Goal: Navigation & Orientation: Find specific page/section

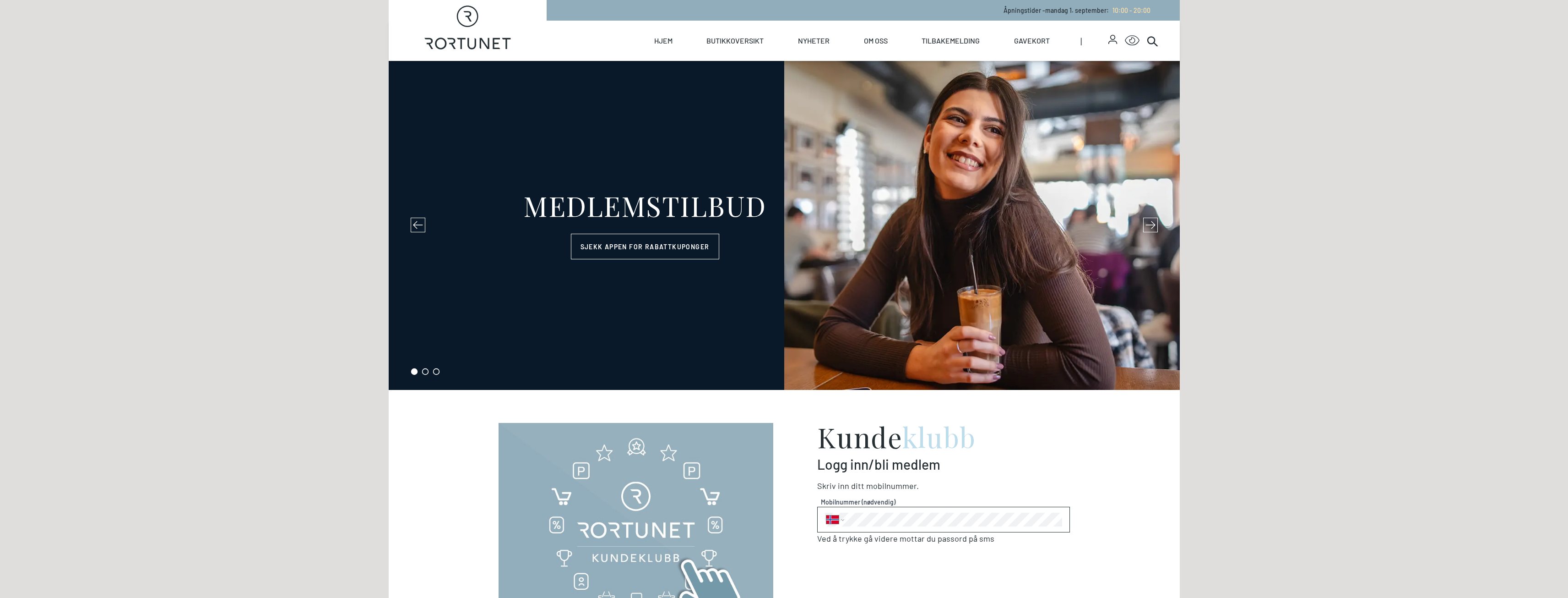
select select "NO"
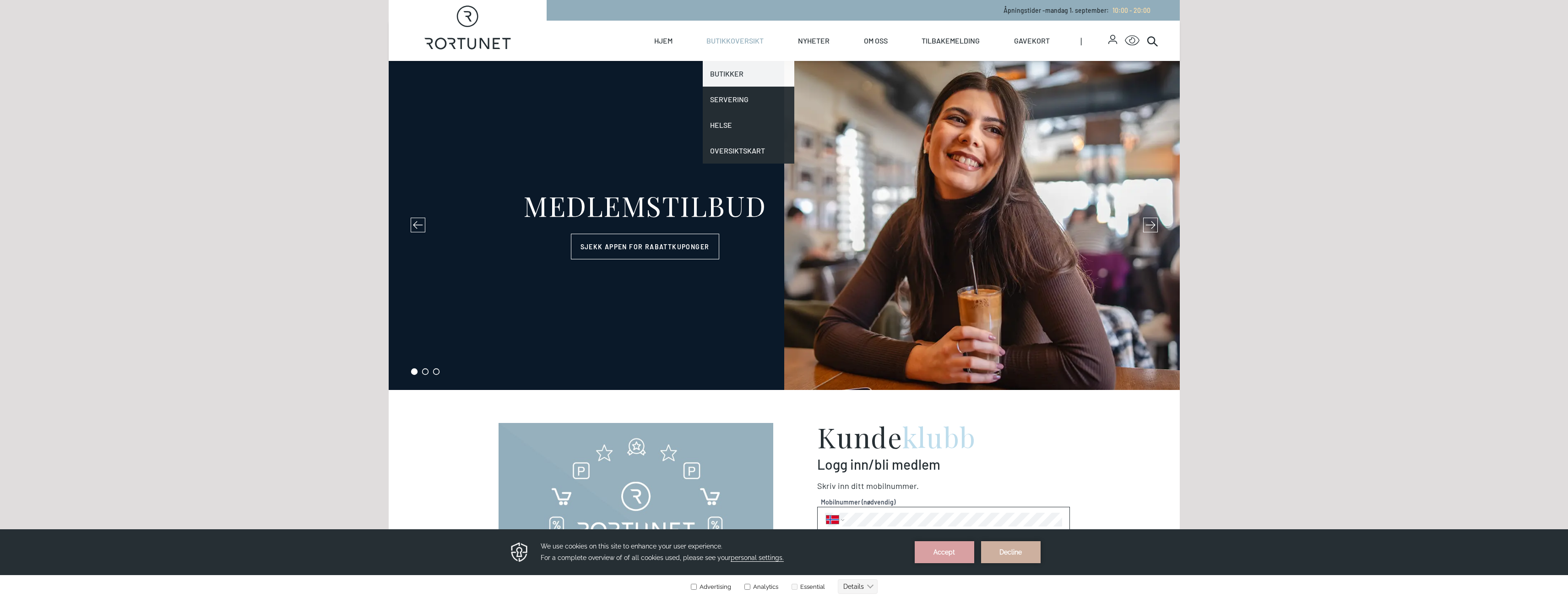
click at [745, 68] on link "Butikker" at bounding box center [748, 74] width 91 height 26
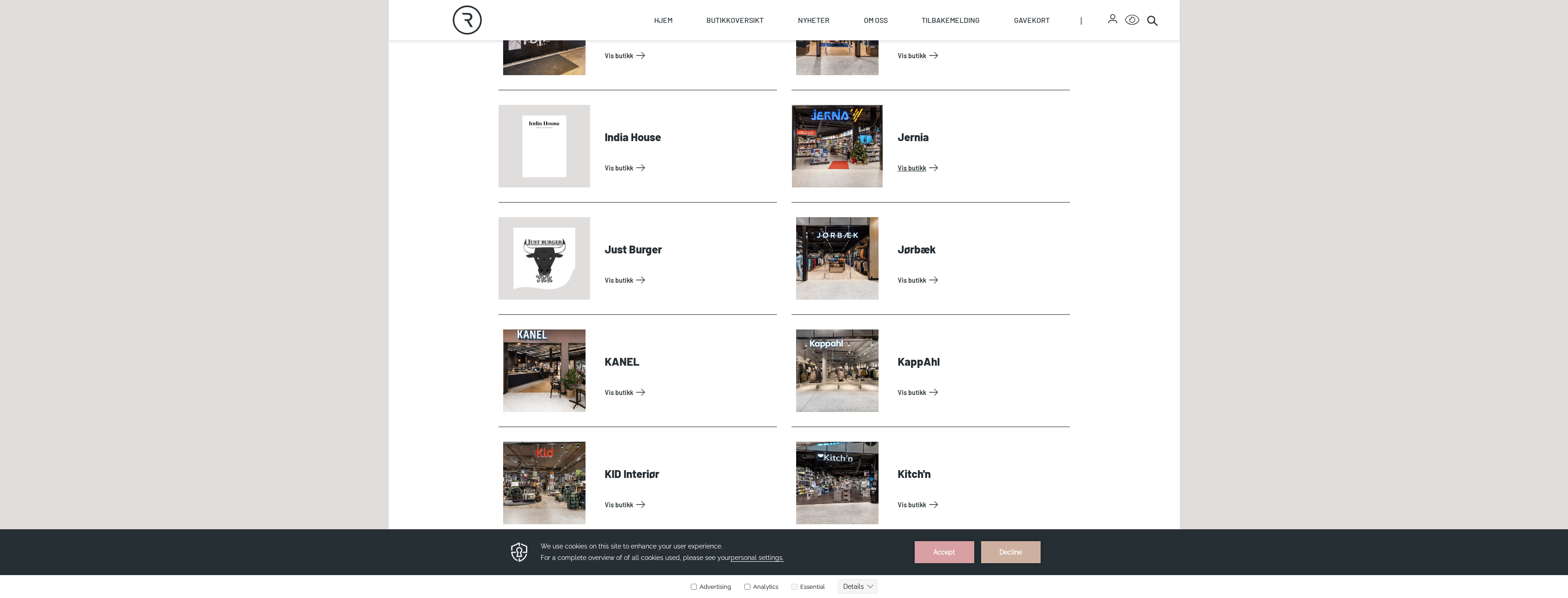
scroll to position [1008, 0]
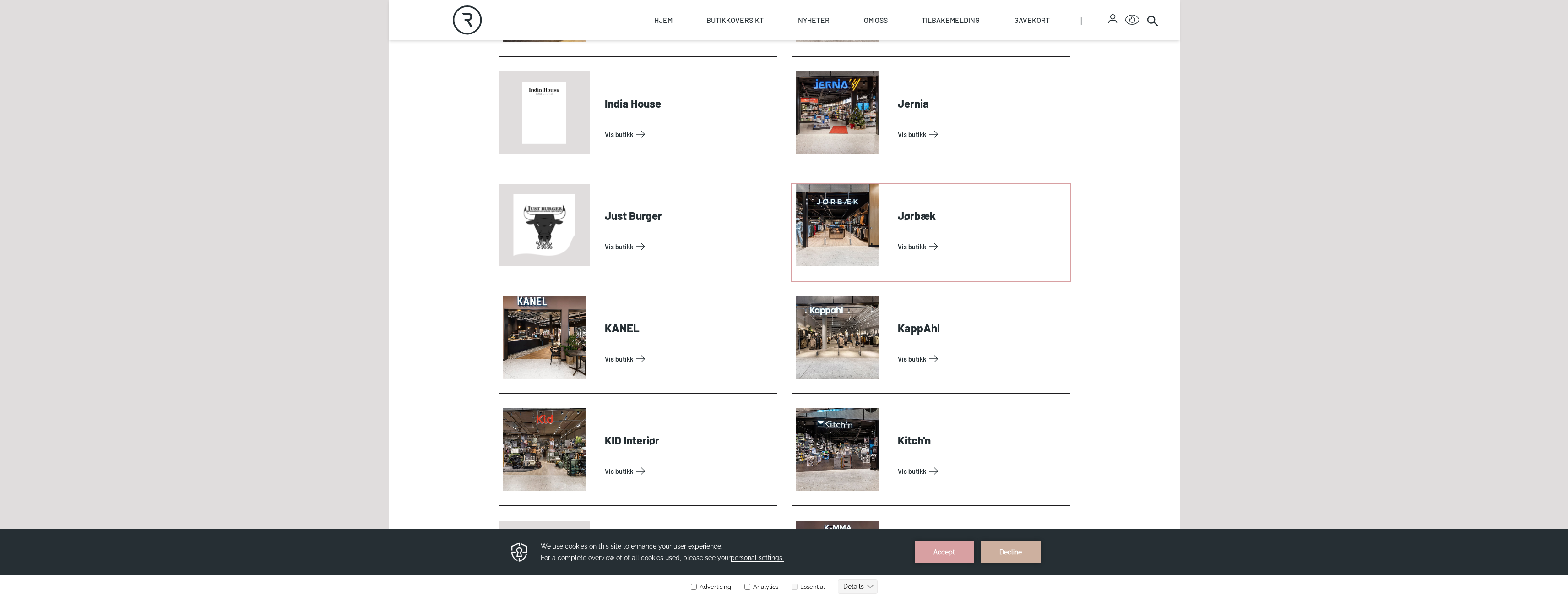
click at [898, 239] on link "Vis butikk" at bounding box center [982, 247] width 169 height 15
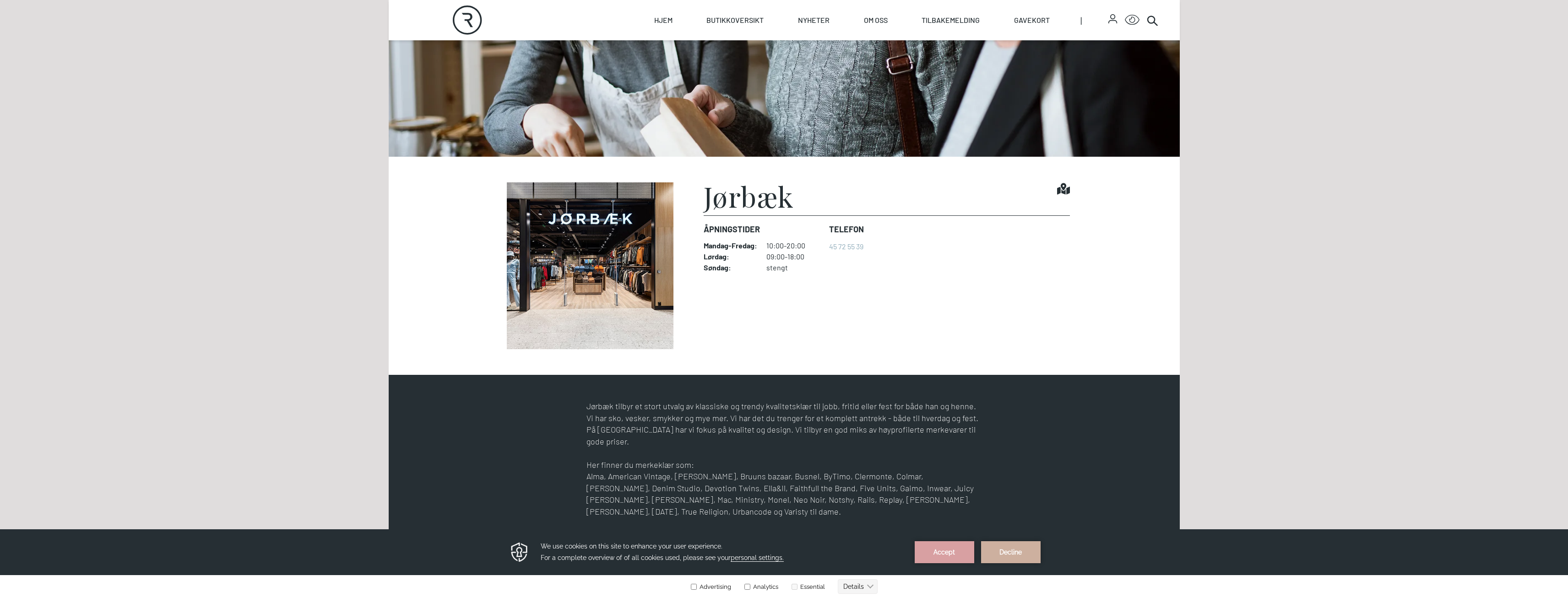
scroll to position [183, 0]
click at [964, 547] on button "Accept" at bounding box center [945, 552] width 60 height 22
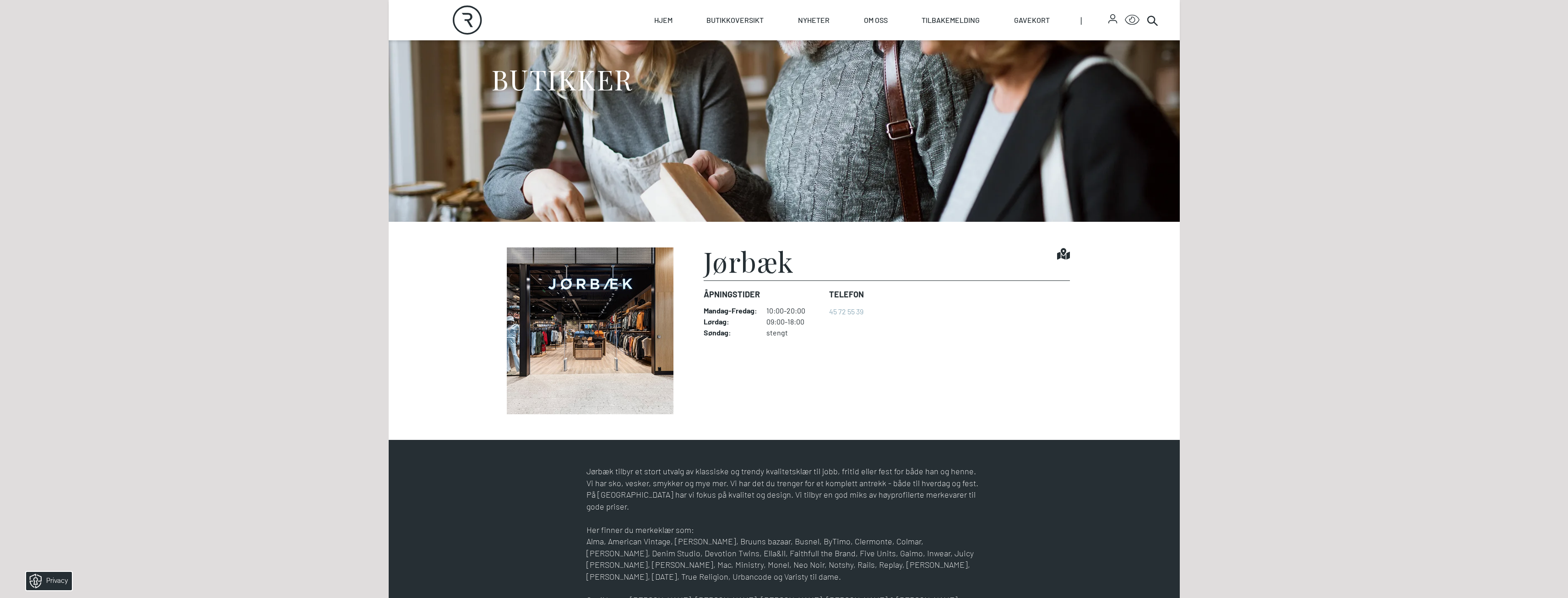
scroll to position [0, 0]
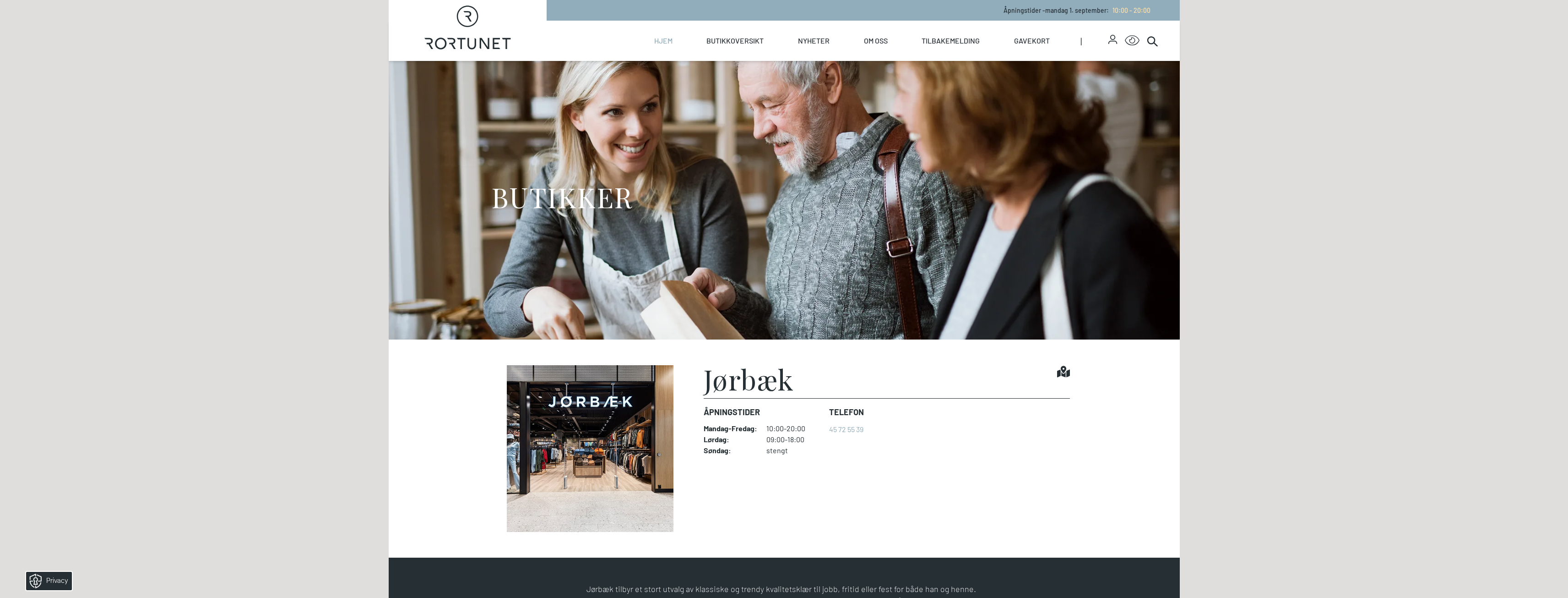
click at [660, 41] on link "Hjem" at bounding box center [663, 41] width 18 height 40
select select "NO"
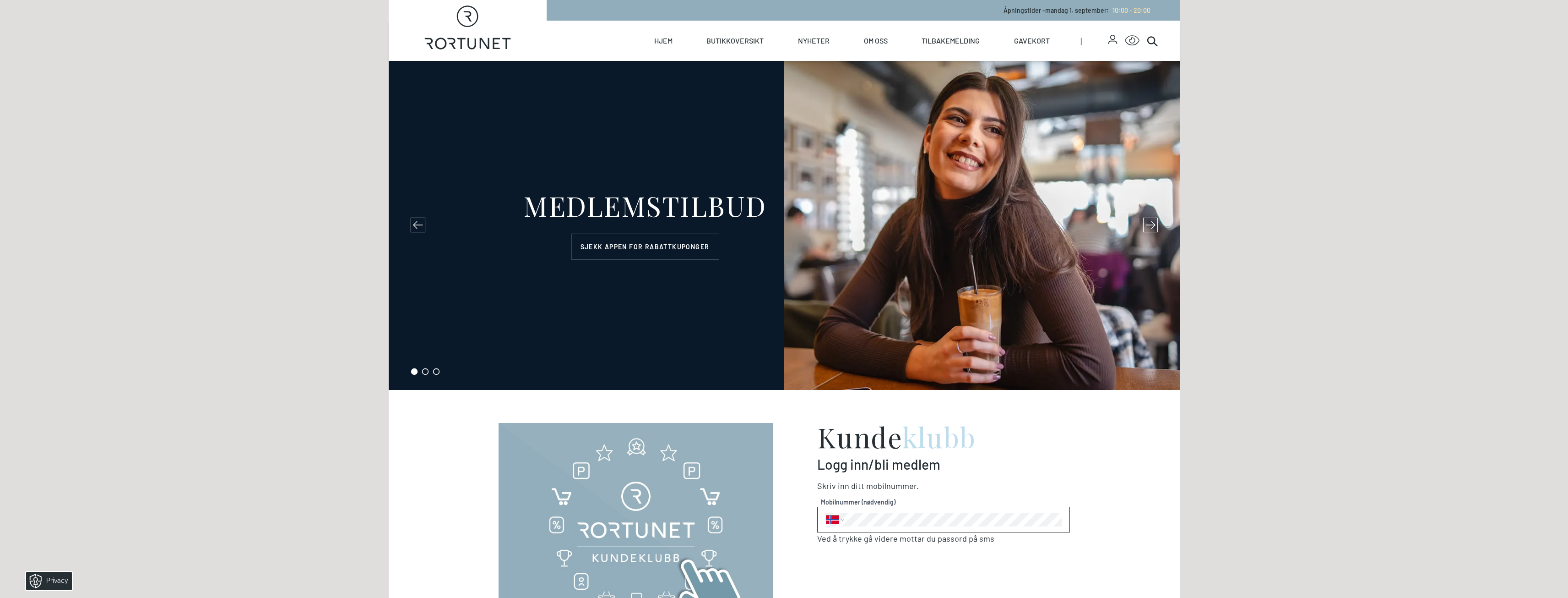
click at [463, 40] on icon "Rortunet" at bounding box center [467, 27] width 86 height 44
select select "NO"
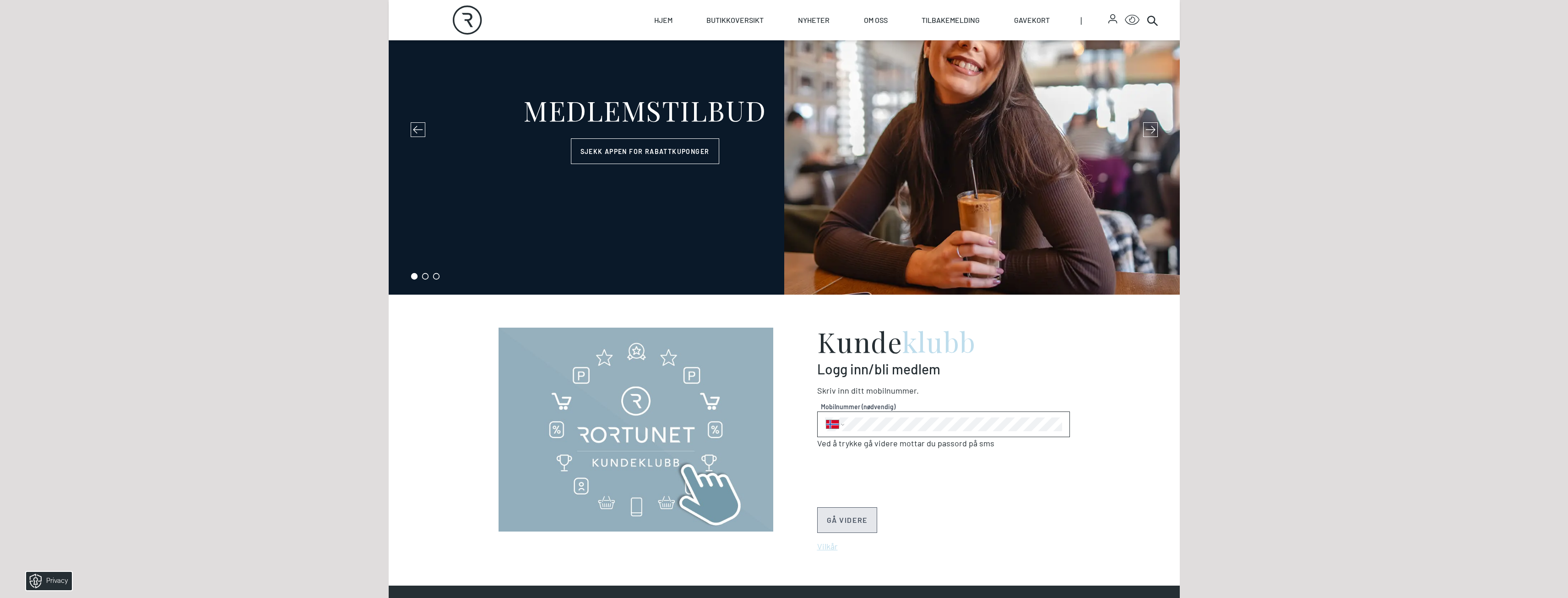
scroll to position [34, 0]
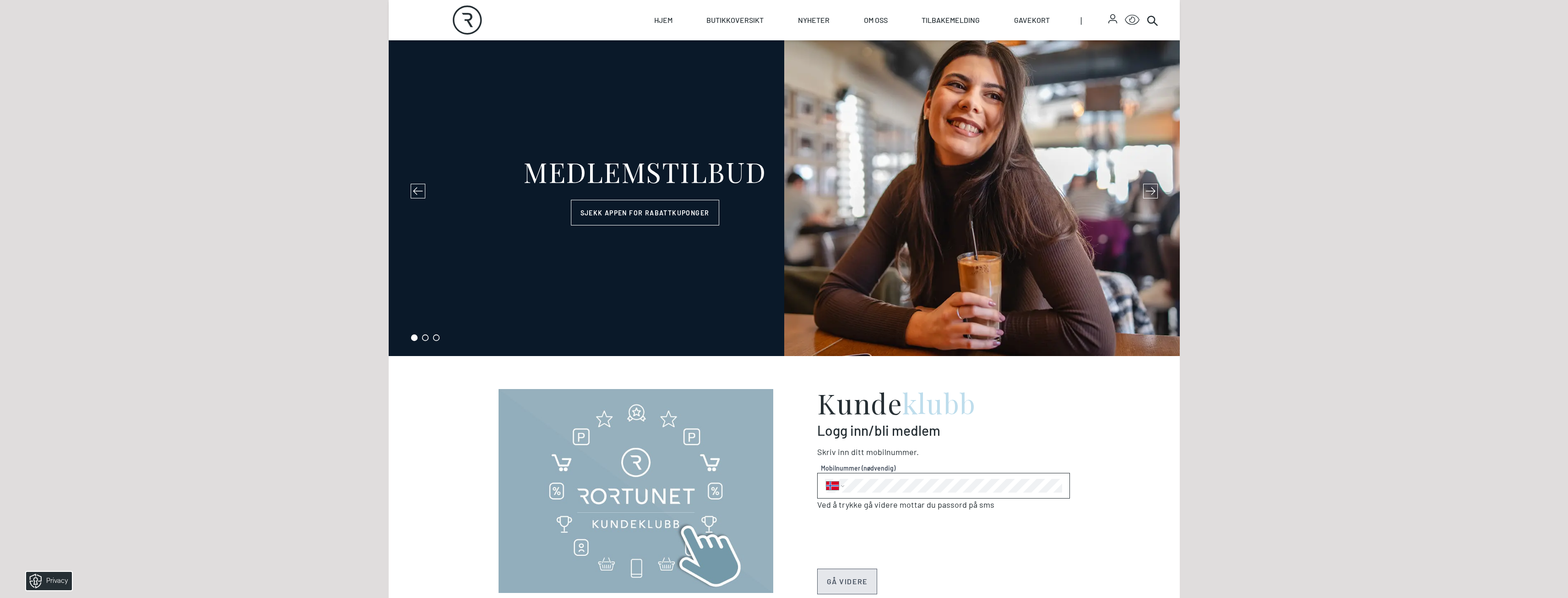
click at [474, 22] on icon "Rortunet" at bounding box center [467, 20] width 29 height 29
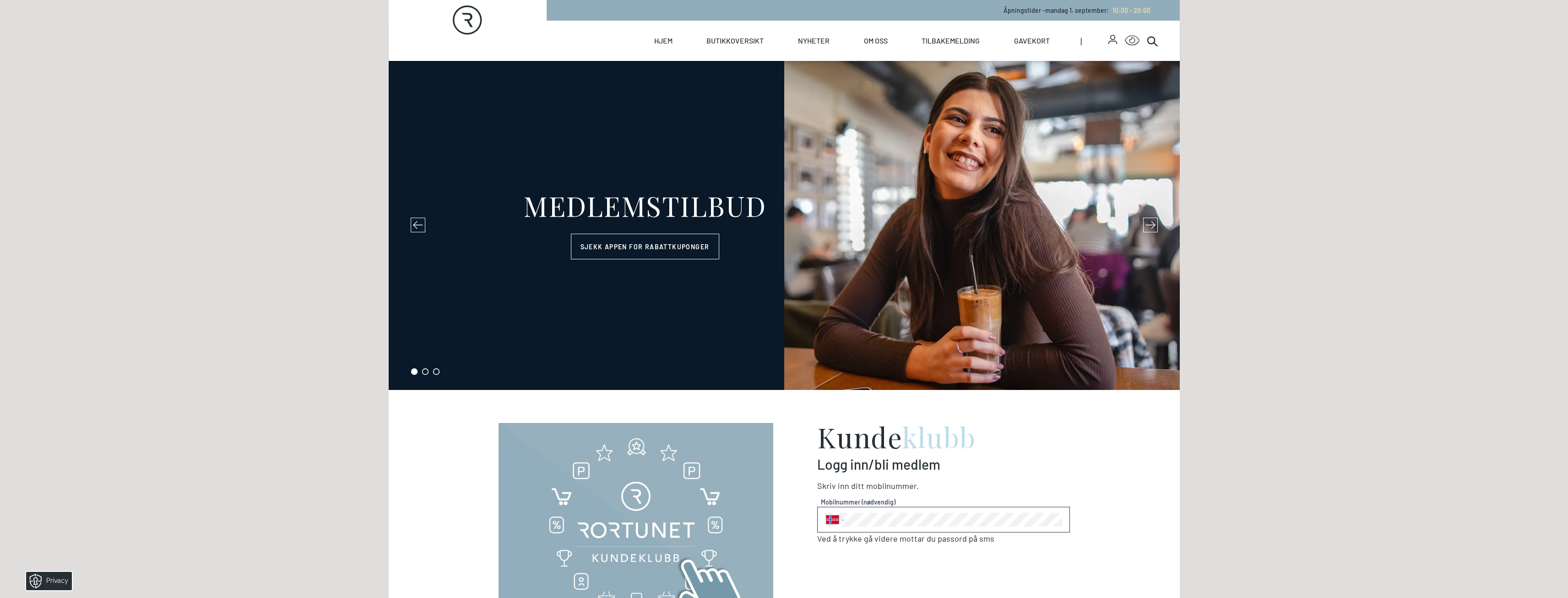
select select "NO"
click at [740, 204] on div "MEDLEMSTILBUD" at bounding box center [645, 205] width 243 height 27
